Goal: Task Accomplishment & Management: Complete application form

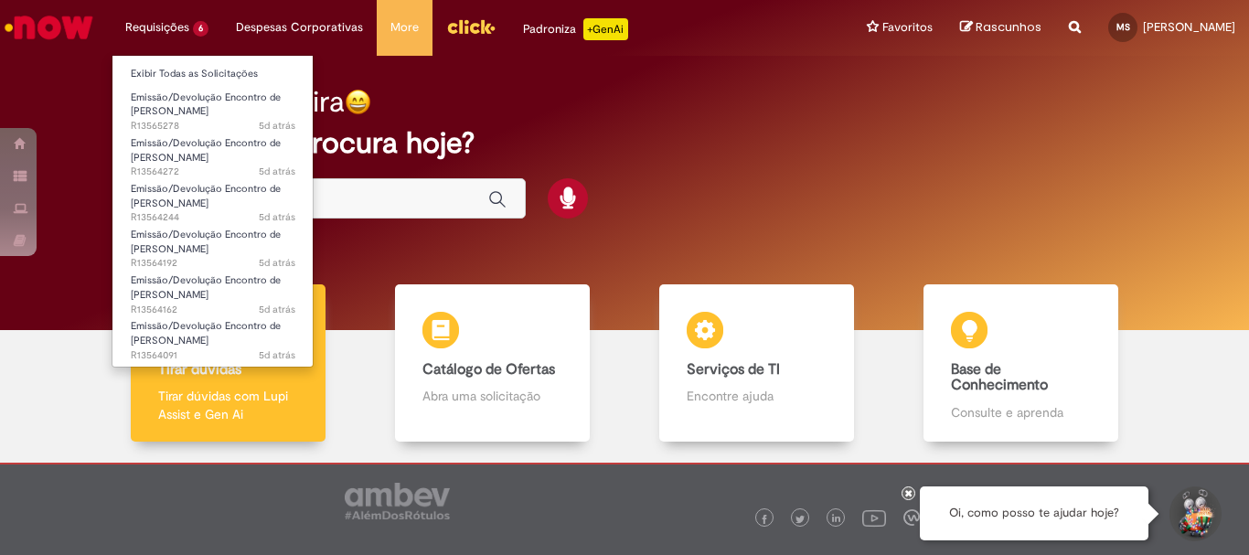
click at [179, 29] on li "Requisições 6 Exibir Todas as Solicitações Emissão/Devolução Encontro de Contas…" at bounding box center [167, 27] width 111 height 55
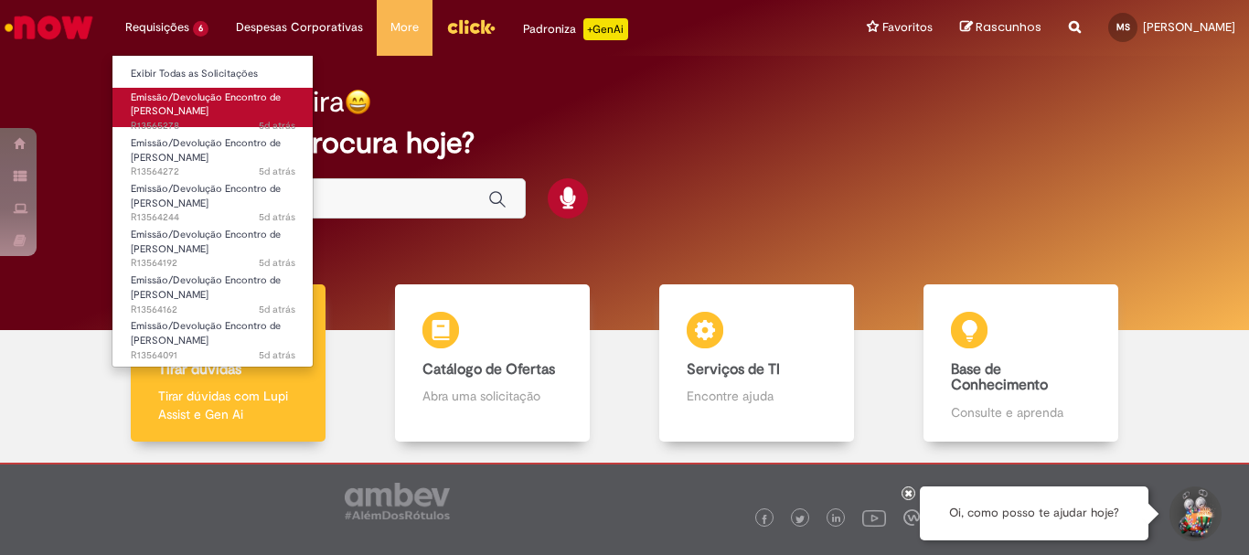
click at [232, 113] on link "Emissão/Devolução Encontro de Contas Fornecedor 5d atrás 5 dias atrás R13565278" at bounding box center [212, 107] width 201 height 39
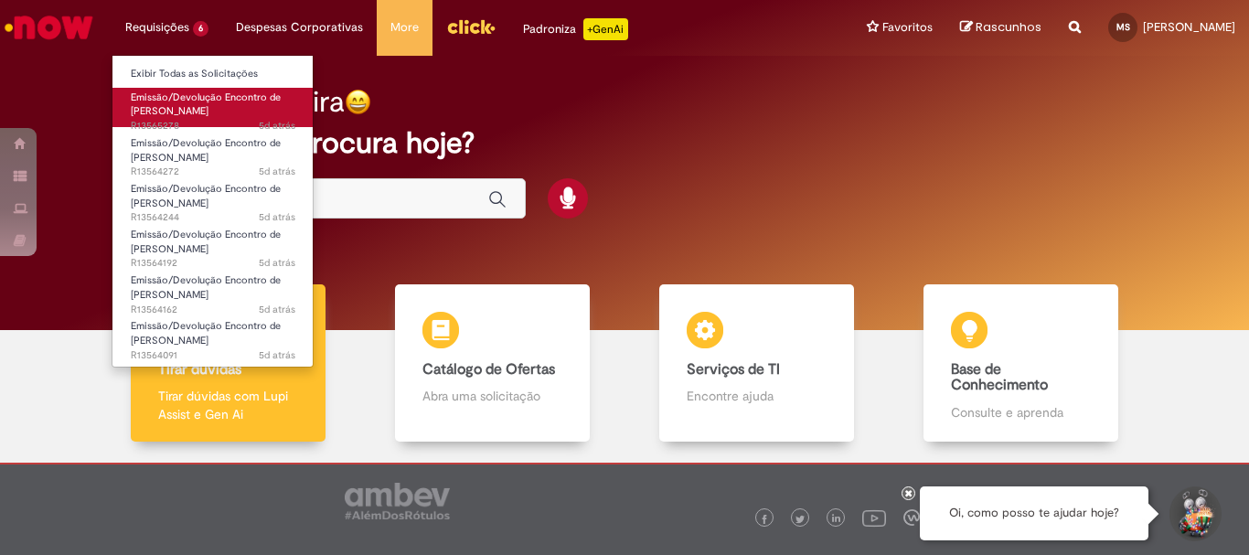
click at [232, 113] on link "Emissão/Devolução Encontro de Contas Fornecedor 5d atrás 5 dias atrás R13565278" at bounding box center [212, 107] width 201 height 39
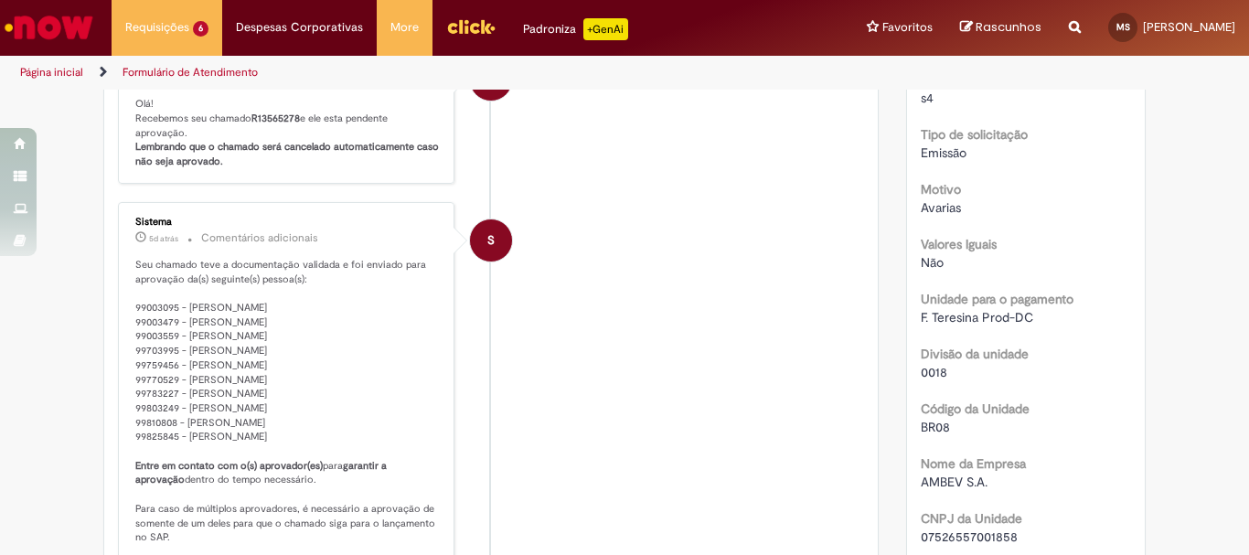
scroll to position [105, 0]
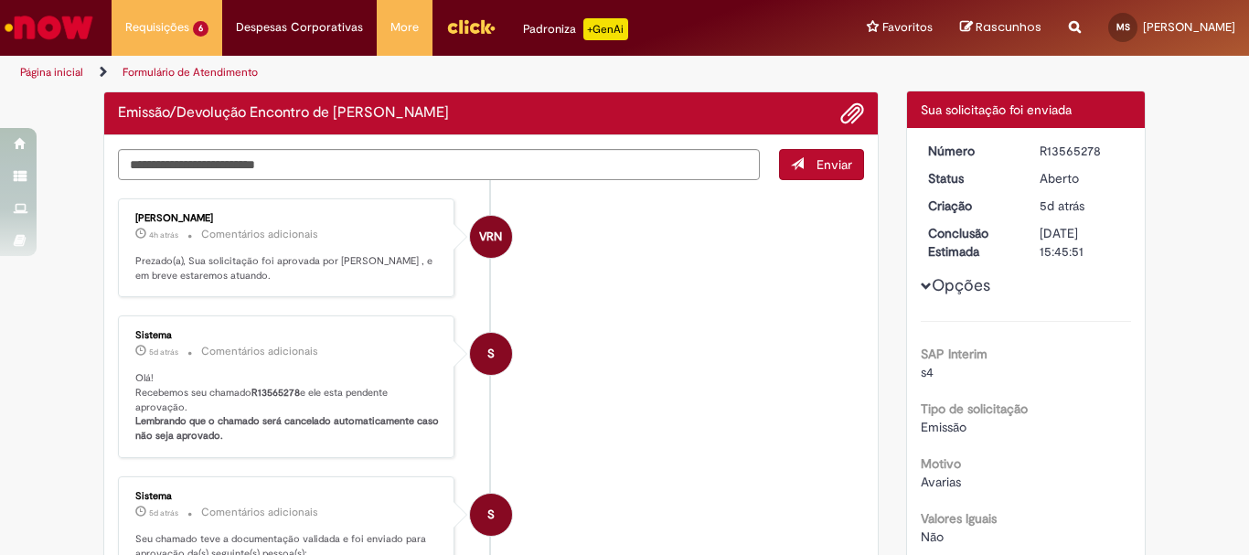
click at [921, 281] on span "Opções para R13565278" at bounding box center [926, 286] width 11 height 11
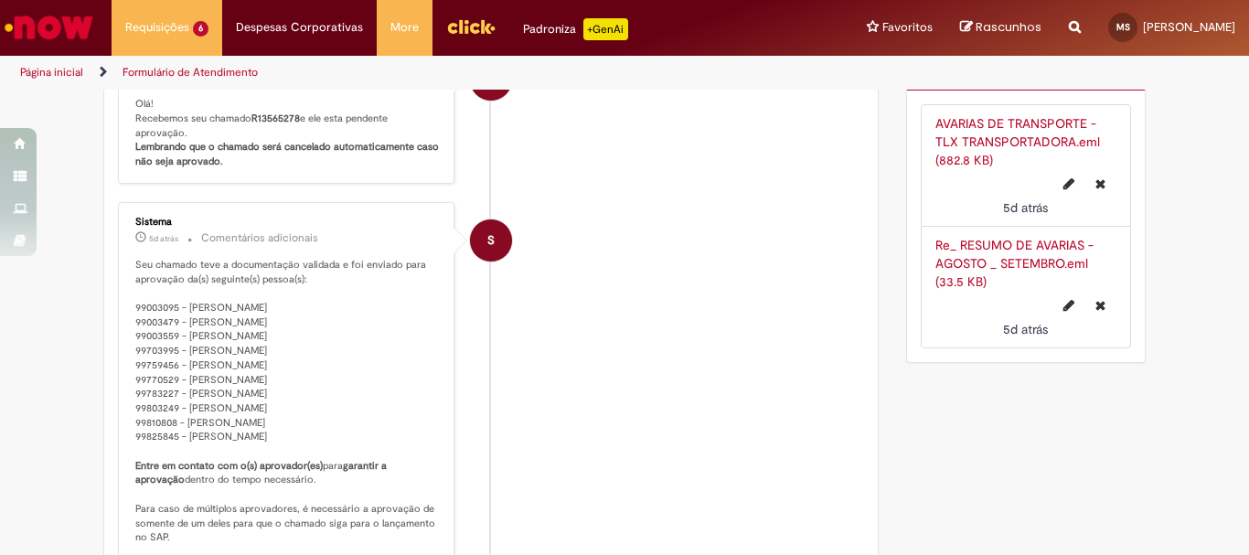
scroll to position [14, 0]
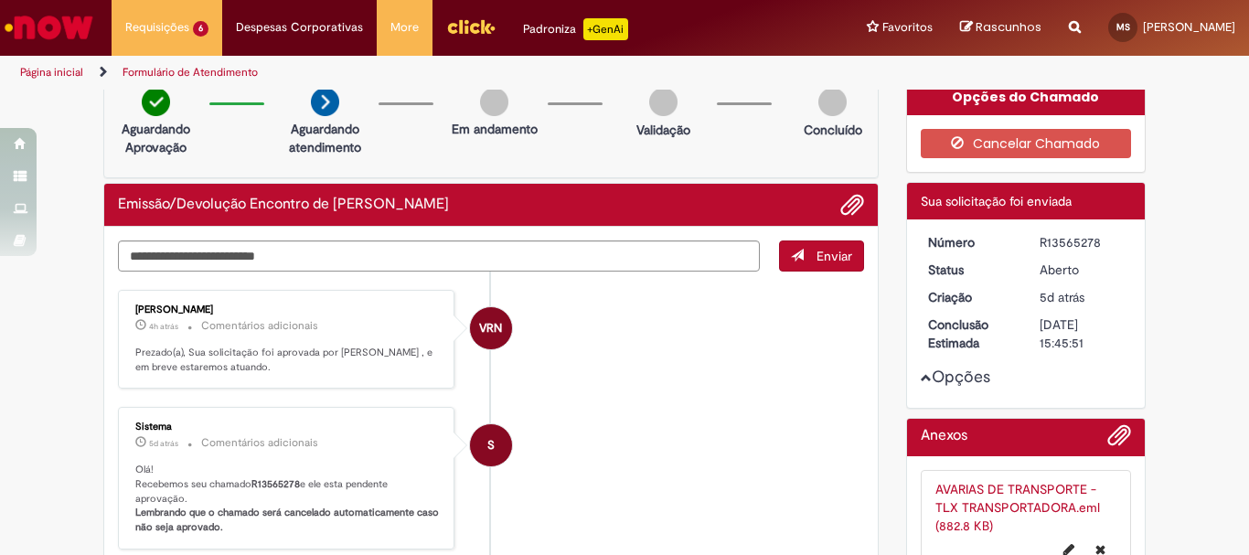
click at [921, 384] on div "Opções" at bounding box center [1026, 313] width 211 height 161
click at [924, 374] on span "Opções para R13565278" at bounding box center [926, 377] width 11 height 11
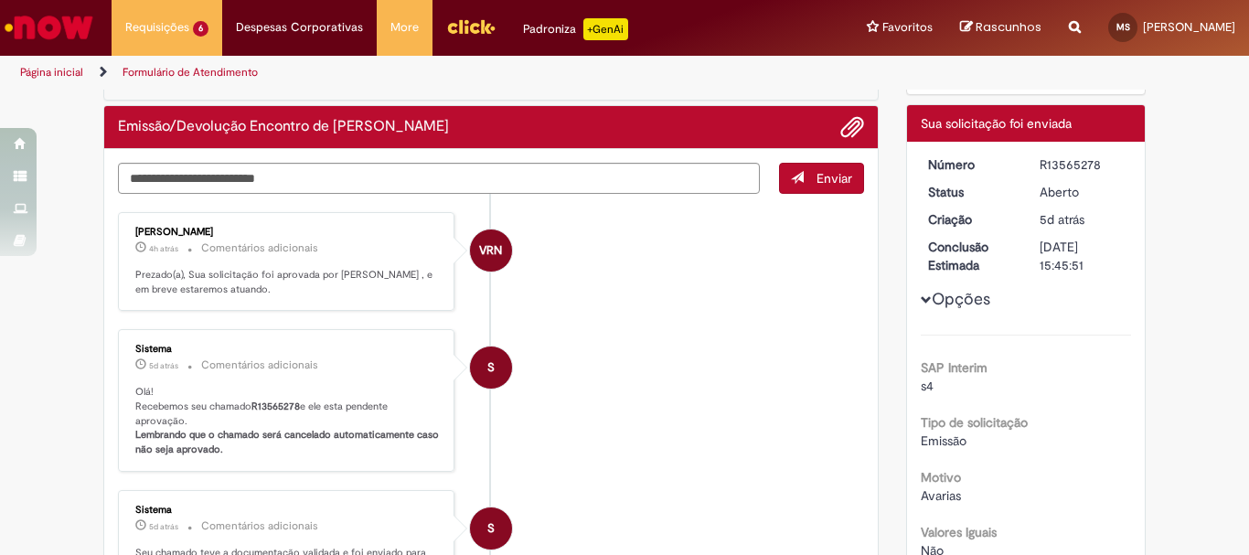
scroll to position [0, 0]
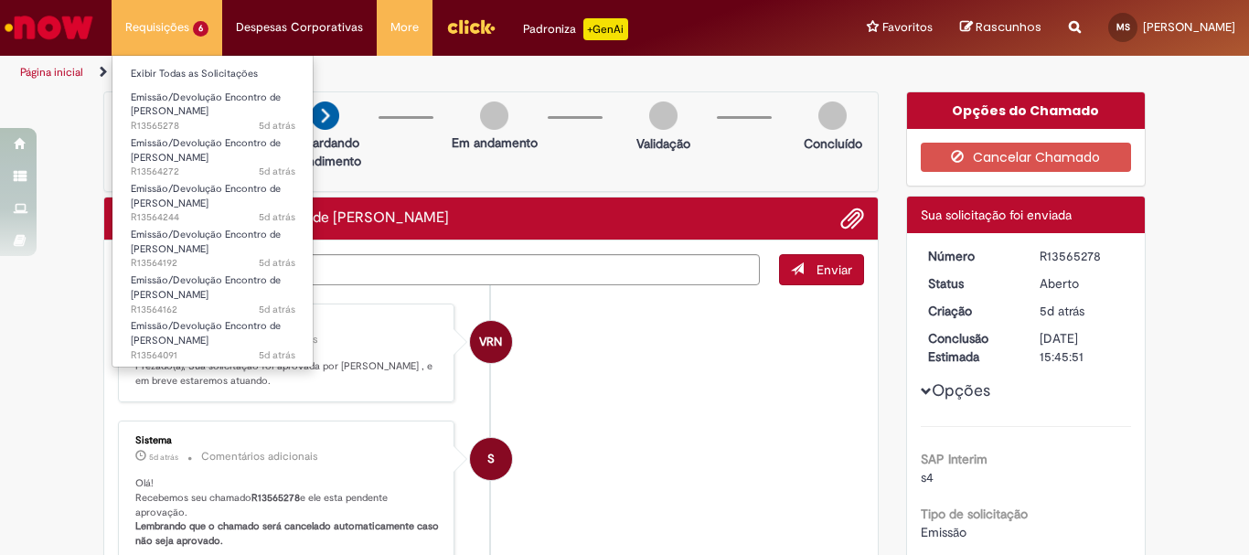
click at [135, 37] on li "Requisições 6 Exibir Todas as Solicitações Emissão/Devolução Encontro de Contas…" at bounding box center [167, 27] width 111 height 55
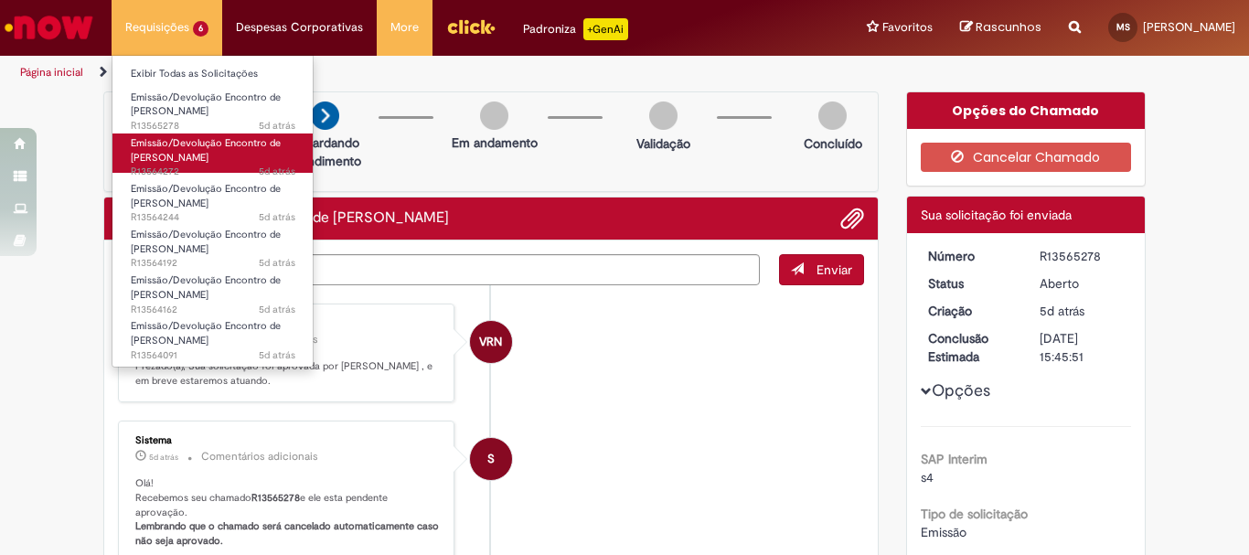
click at [204, 156] on span "Emissão/Devolução Encontro de [PERSON_NAME]" at bounding box center [206, 150] width 150 height 28
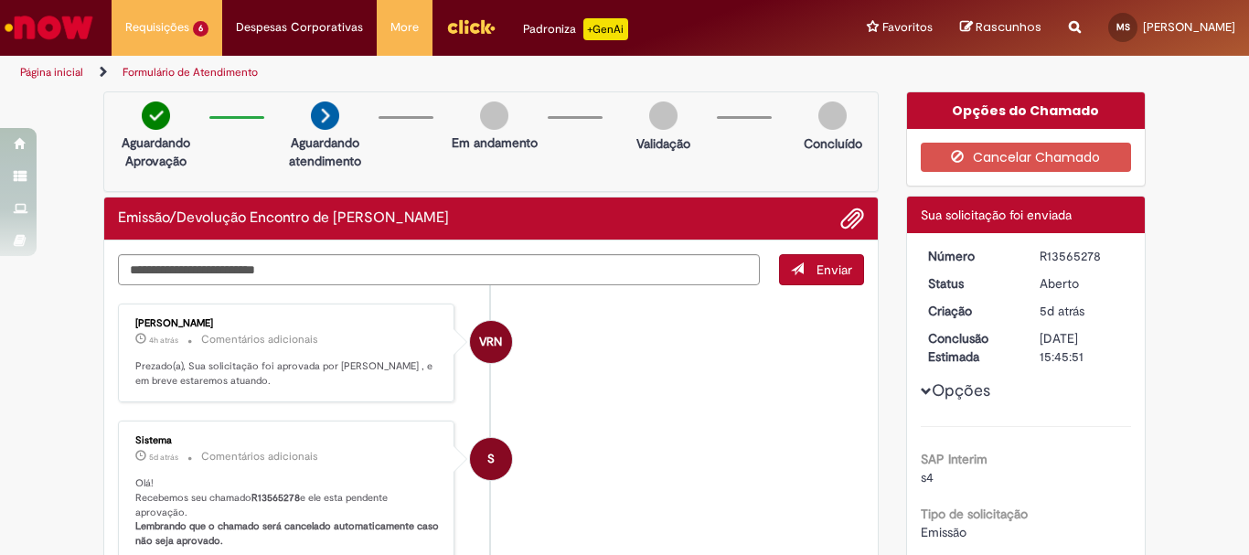
click at [202, 59] on li "Formulário de Atendimento" at bounding box center [190, 73] width 148 height 34
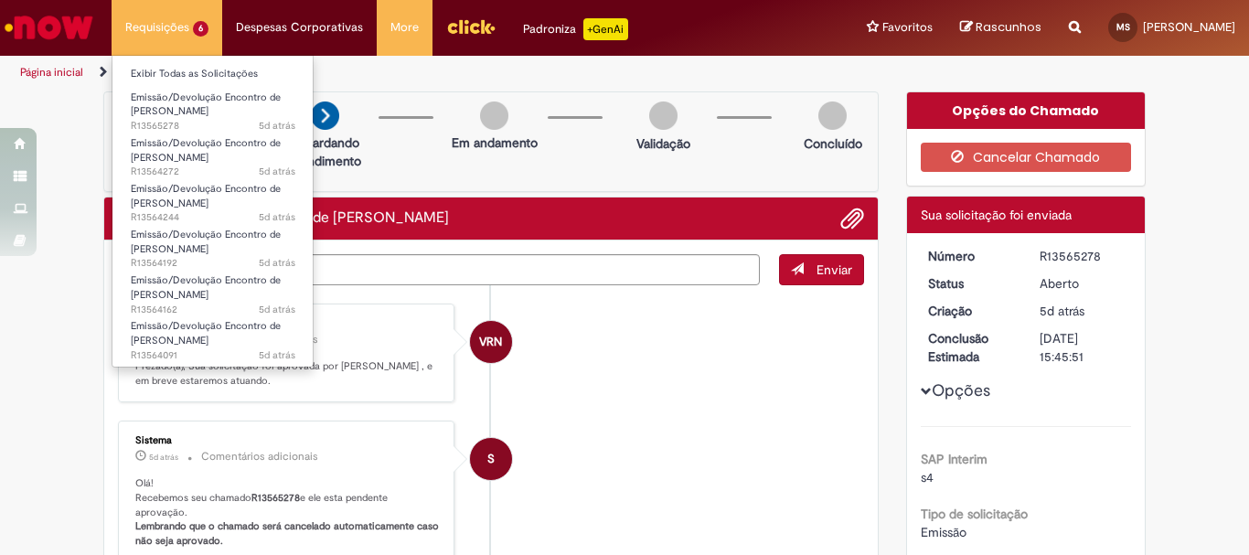
click at [191, 51] on li "Requisições 6 Exibir Todas as Solicitações Emissão/Devolução Encontro de Contas…" at bounding box center [167, 27] width 111 height 55
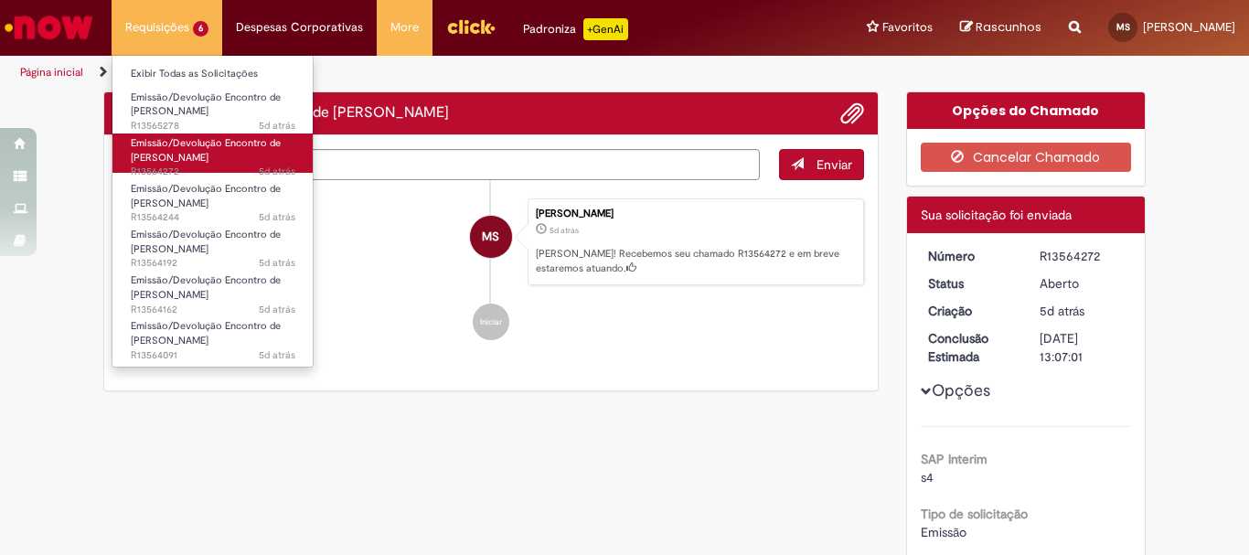
click at [249, 154] on link "Emissão/Devolução Encontro de Contas Fornecedor 5d atrás 5 dias atrás R13564272" at bounding box center [212, 153] width 201 height 39
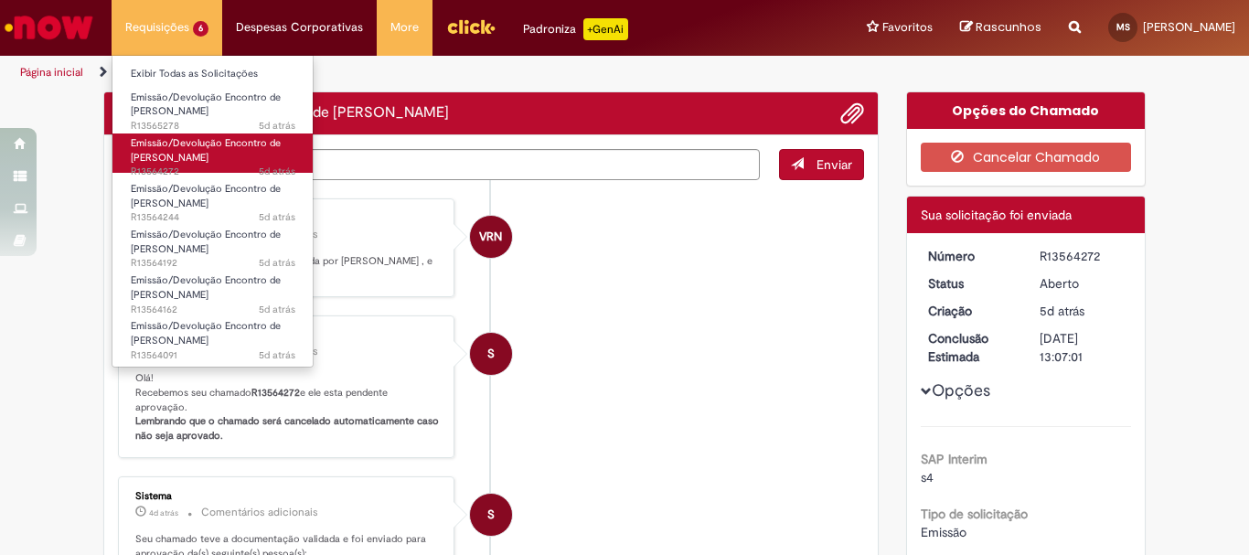
click at [249, 154] on link "Emissão/Devolução Encontro de Contas Fornecedor 5d atrás 5 dias atrás R13564272" at bounding box center [212, 153] width 201 height 39
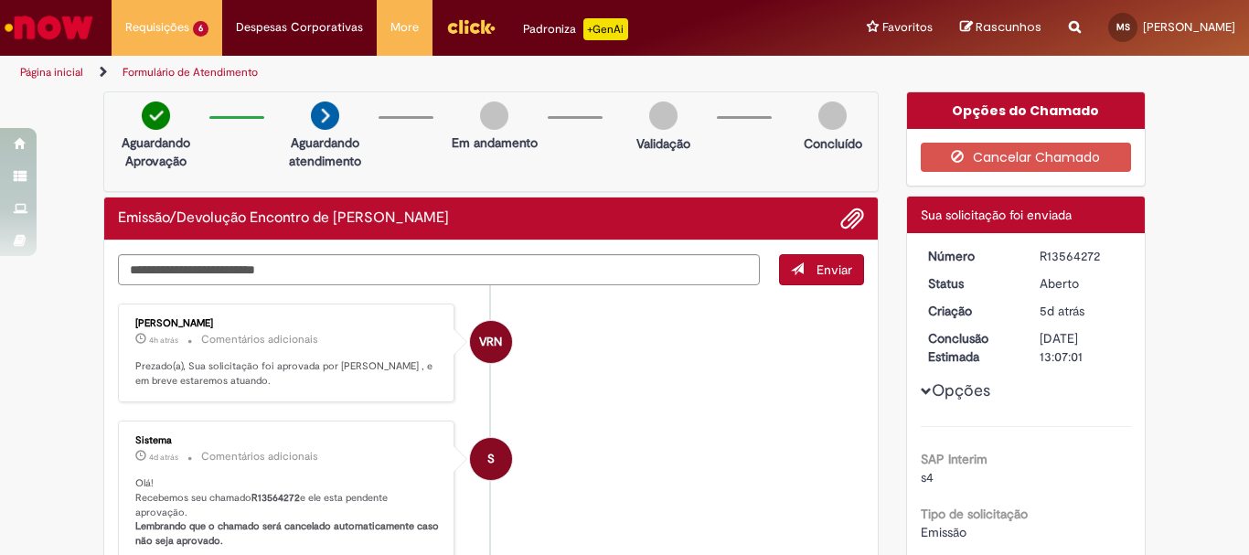
click at [77, 37] on img "Ir para a Homepage" at bounding box center [49, 27] width 94 height 37
